Goal: Check status: Check status

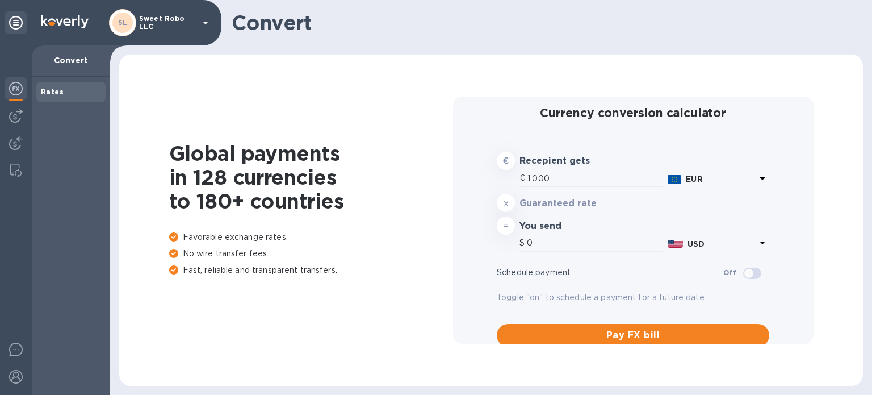
type input "1,172.24"
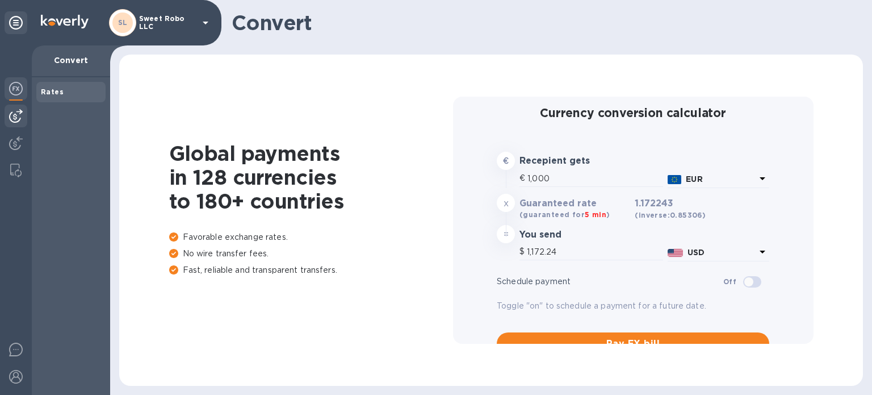
click at [22, 114] on img at bounding box center [16, 116] width 14 height 14
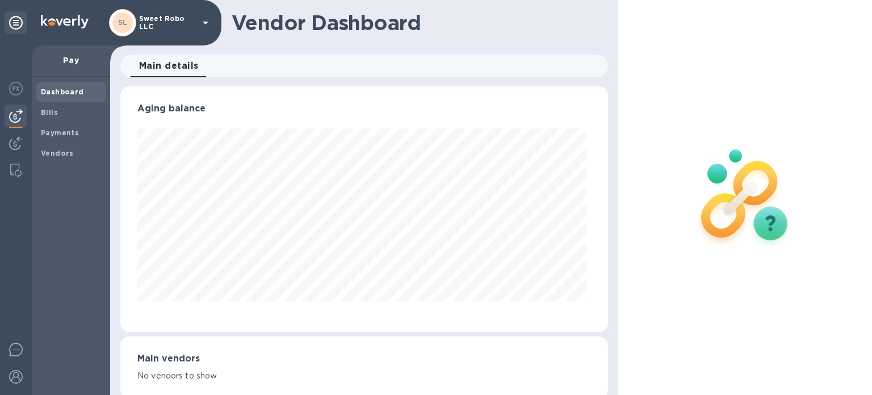
scroll to position [245, 483]
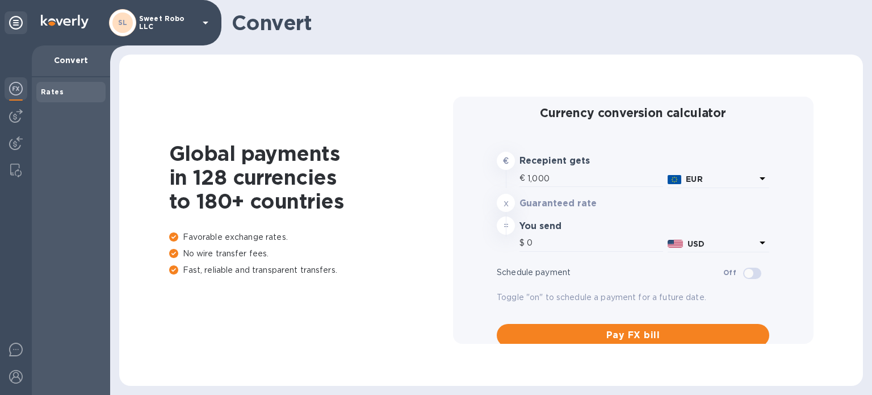
type input "1,171.94"
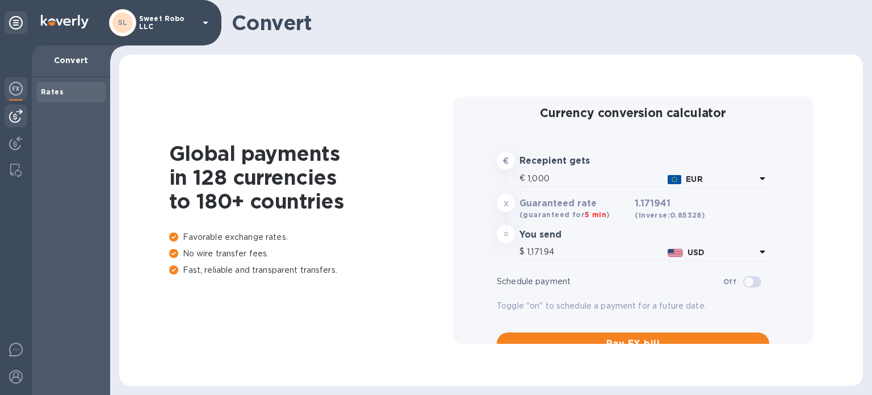
click at [18, 118] on img at bounding box center [16, 116] width 14 height 14
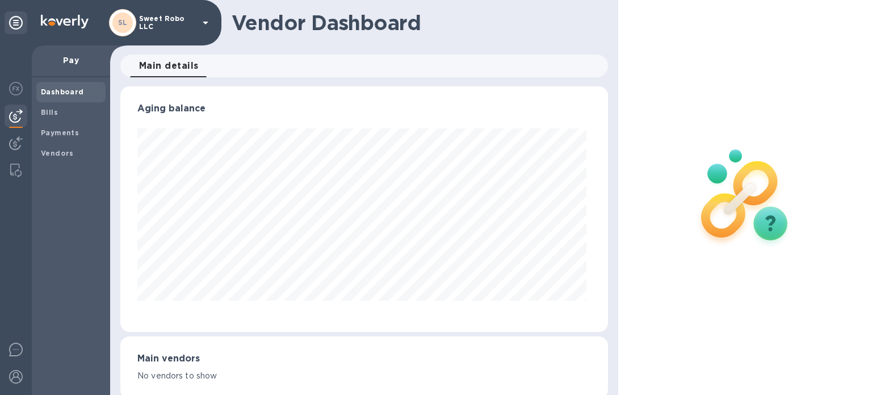
scroll to position [245, 483]
click at [57, 131] on b "Payments" at bounding box center [60, 132] width 38 height 9
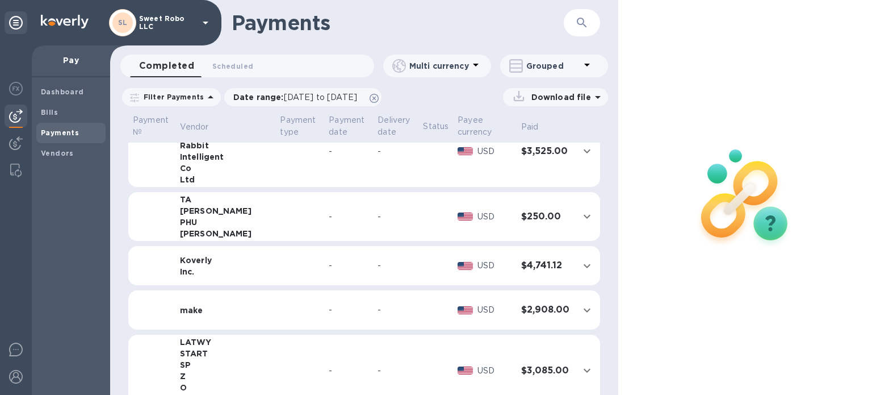
scroll to position [49, 0]
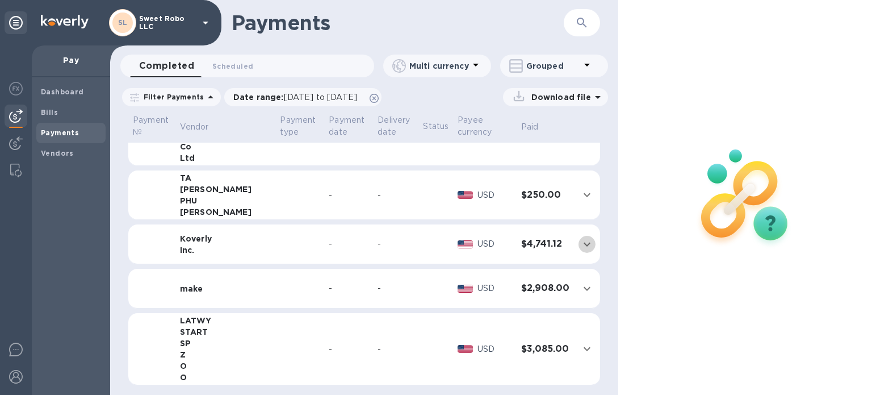
click at [580, 239] on icon "expand row" at bounding box center [587, 244] width 14 height 14
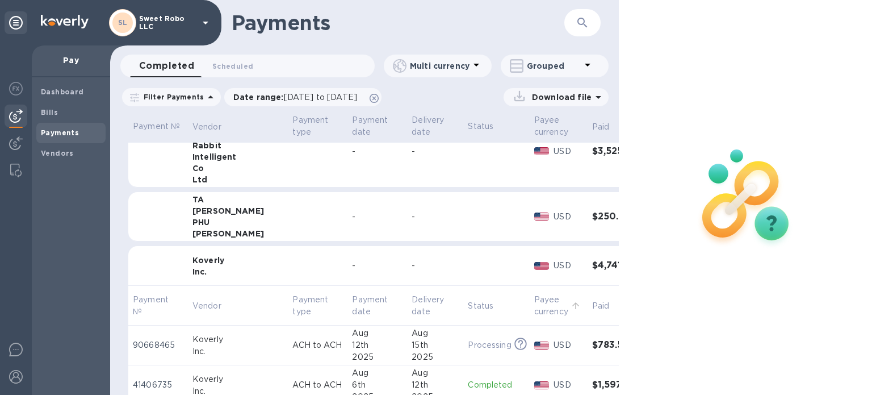
scroll to position [0, 0]
